Goal: Check status: Check status

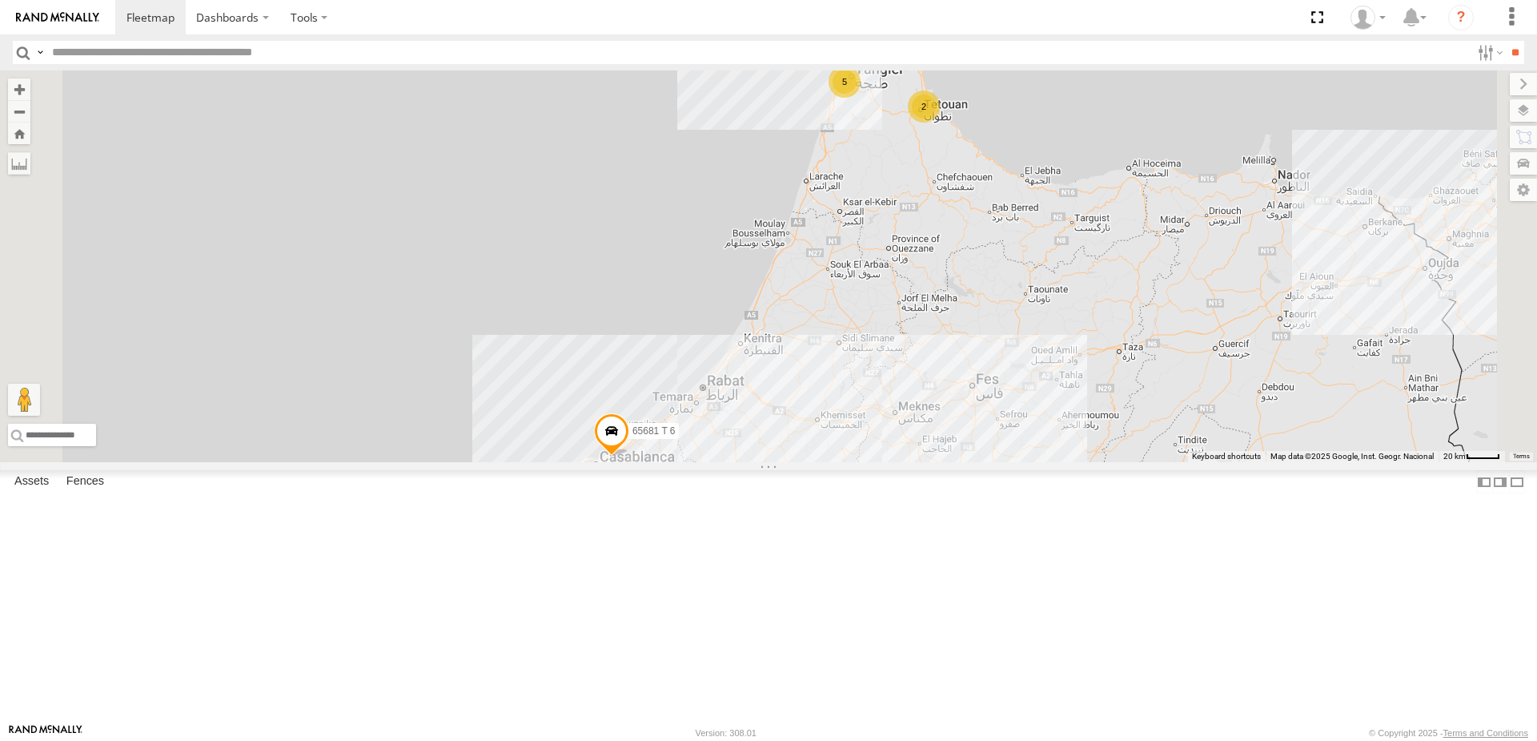
click at [0, 0] on div "10010 T 6" at bounding box center [0, 0] width 0 height 0
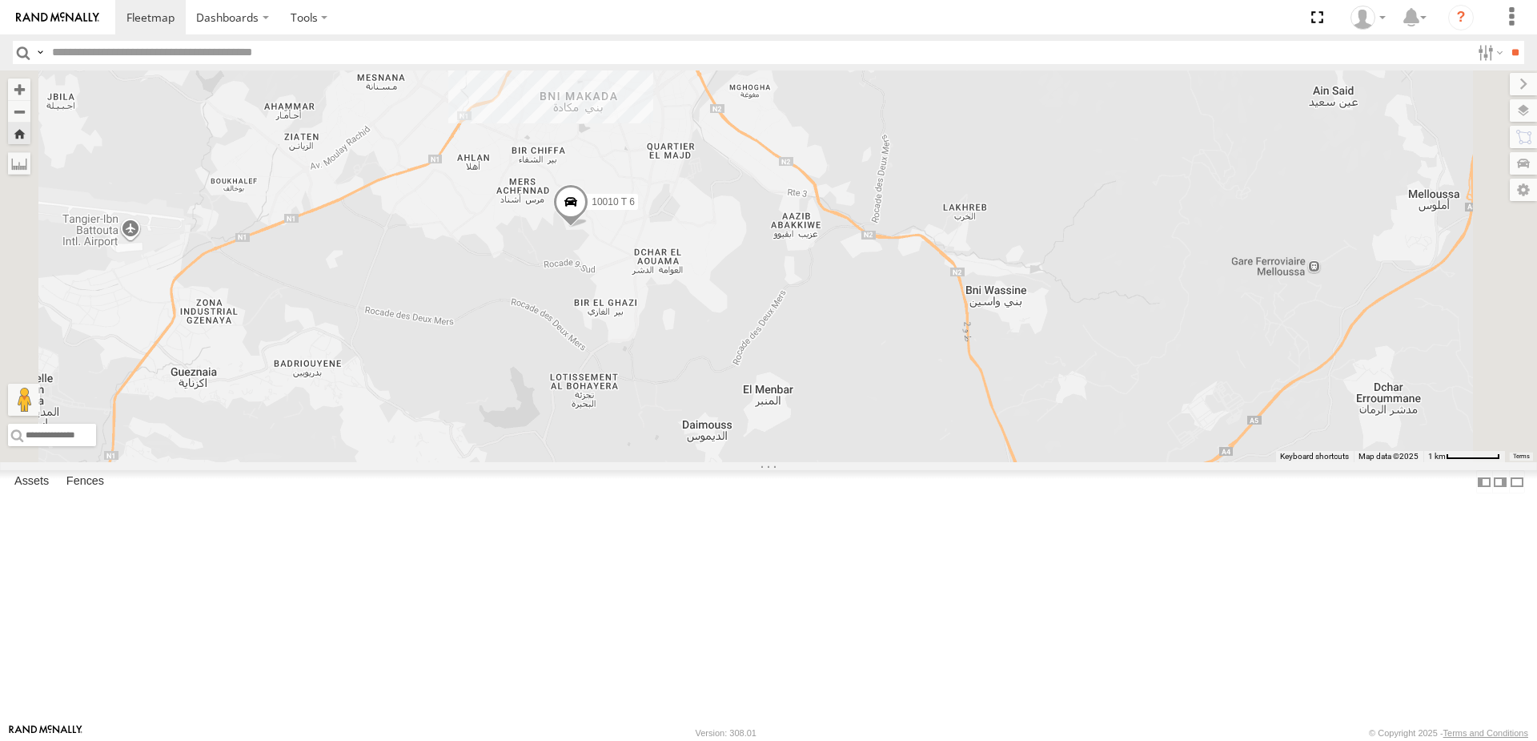
click at [0, 0] on div "10010 T 6" at bounding box center [0, 0] width 0 height 0
